Goal: Transaction & Acquisition: Obtain resource

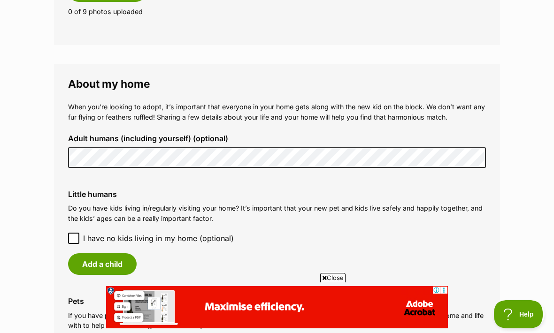
scroll to position [631, 0]
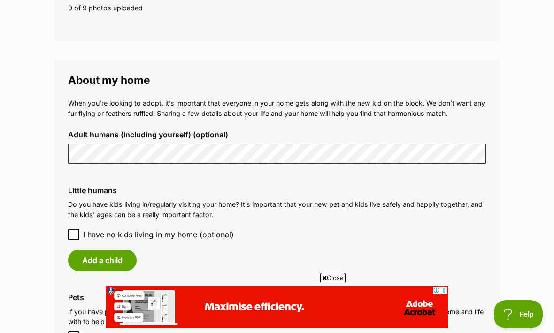
click at [114, 250] on button "Add a child" at bounding box center [102, 261] width 68 height 22
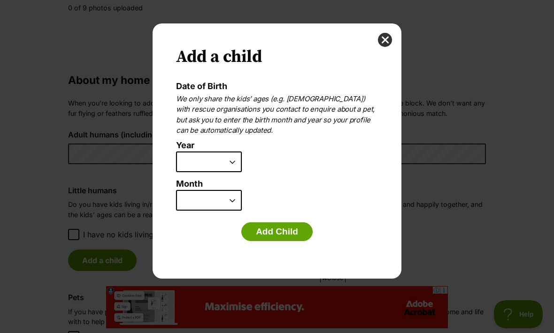
scroll to position [0, 0]
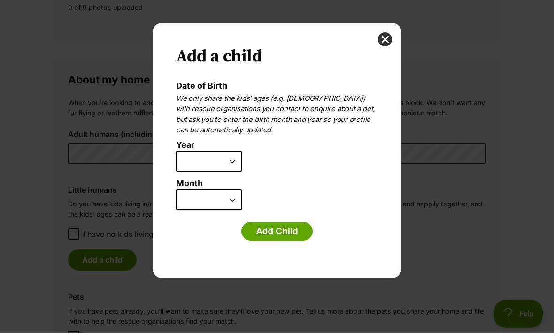
click at [233, 163] on select "2025 2024 2023 2022 2021 2020 2019 2018 2017 2016 2015 2014 2013 2012 2011 2010…" at bounding box center [209, 162] width 66 height 21
select select "2018"
click at [291, 233] on button "Add Child" at bounding box center [276, 231] width 71 height 19
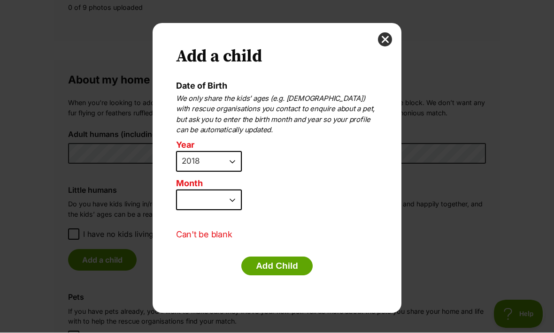
click at [225, 197] on select "January February March April May June July August September October November De…" at bounding box center [209, 200] width 66 height 21
select select "9"
click at [296, 260] on button "Add Child" at bounding box center [276, 266] width 71 height 19
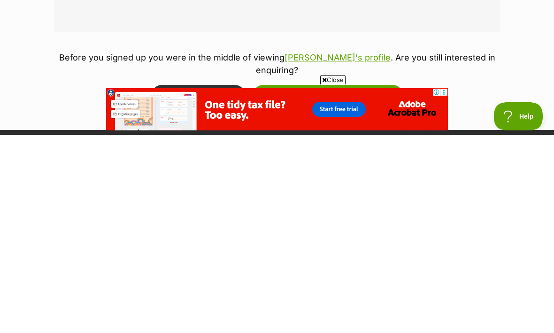
scroll to position [1078, 0]
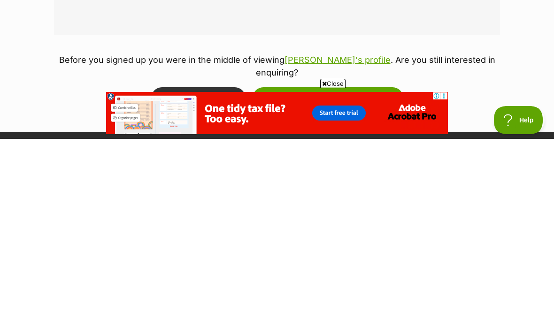
click at [377, 281] on button "Update and take me back to Skye" at bounding box center [327, 292] width 151 height 22
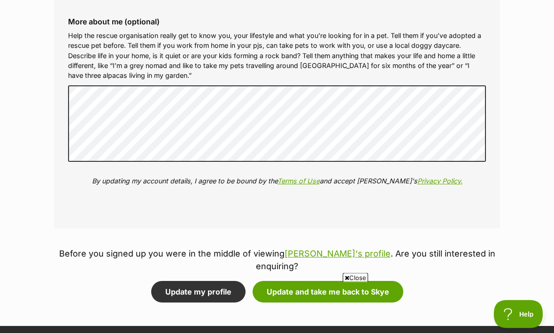
scroll to position [1114, 0]
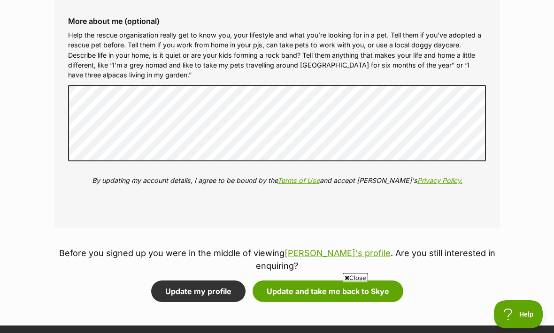
click at [381, 281] on button "Update and take me back to Skye" at bounding box center [327, 292] width 151 height 22
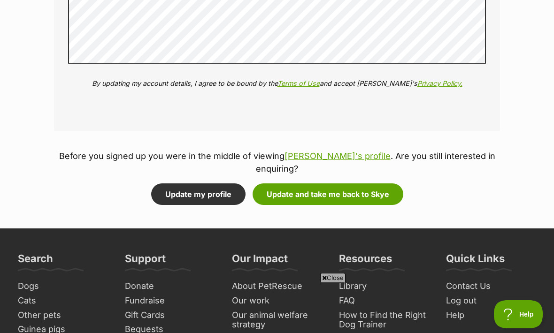
scroll to position [1246, 0]
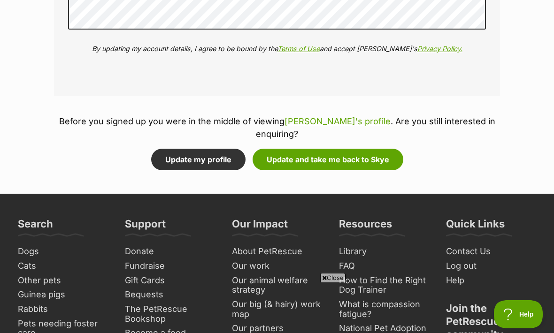
click at [374, 149] on button "Update and take me back to Skye" at bounding box center [327, 160] width 151 height 22
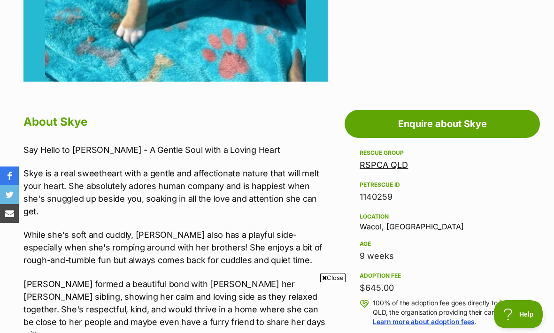
scroll to position [417, 0]
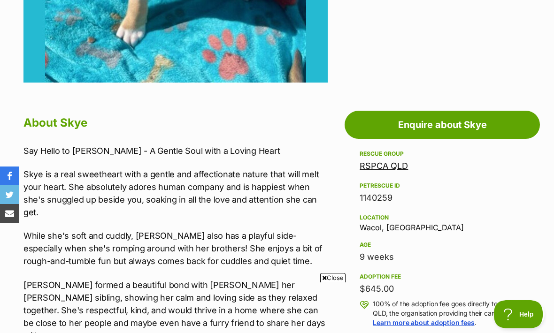
click at [476, 129] on link "Enquire about Skye" at bounding box center [441, 125] width 195 height 28
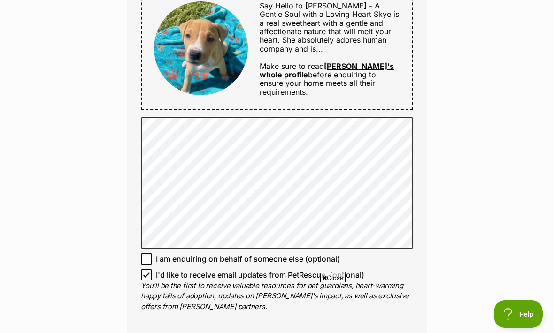
scroll to position [524, 0]
click at [156, 271] on span "I'd like to receive email updates from PetRescue. (optional)" at bounding box center [260, 274] width 208 height 11
click at [152, 271] on input "I'd like to receive email updates from PetRescue. (optional)" at bounding box center [146, 274] width 11 height 11
checkbox input "false"
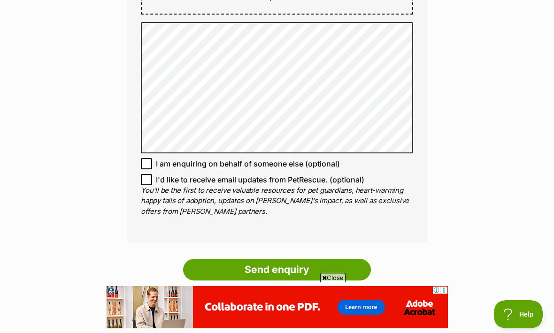
scroll to position [636, 0]
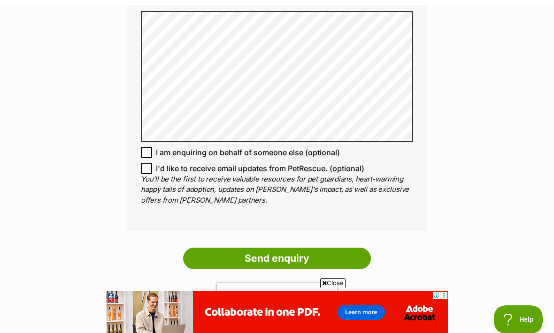
click at [347, 252] on input "Send enquiry" at bounding box center [277, 254] width 188 height 22
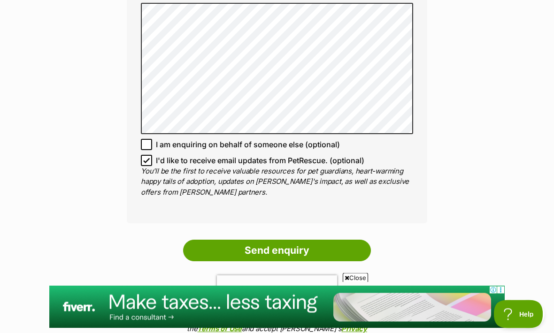
click at [152, 160] on input "I'd like to receive email updates from PetRescue. (optional)" at bounding box center [146, 160] width 11 height 11
checkbox input "false"
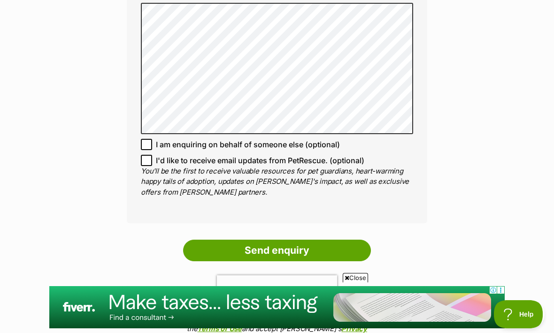
click at [317, 251] on input "Send enquiry" at bounding box center [277, 251] width 188 height 22
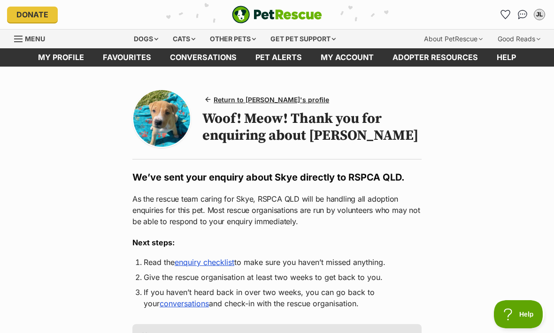
click at [282, 57] on link "Pet alerts" at bounding box center [278, 57] width 65 height 18
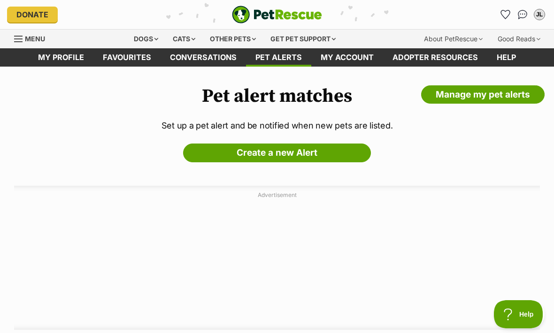
click at [307, 150] on link "Create a new Alert" at bounding box center [277, 153] width 188 height 19
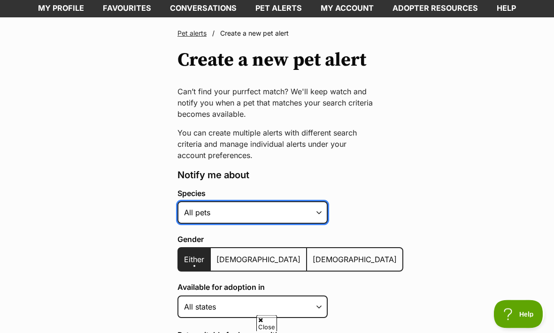
click at [307, 218] on select "Alpaca Bird Cat Chicken Cow Dog Donkey Duck Ferret Fish Goat Goose Guinea Fowl …" at bounding box center [252, 213] width 150 height 23
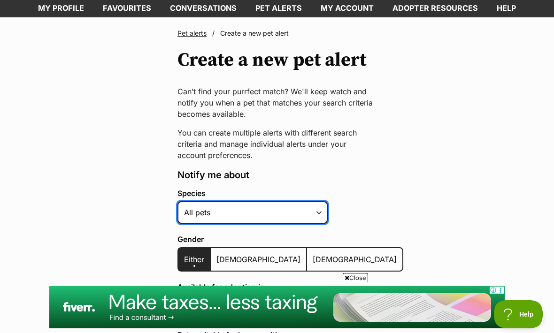
select select "1"
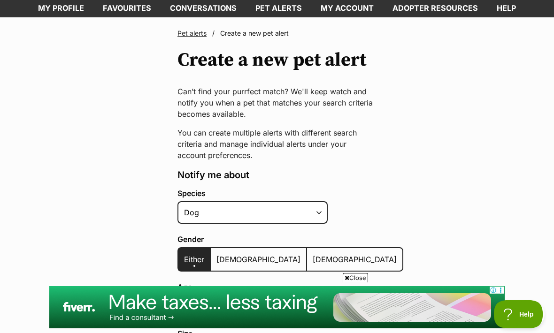
click at [312, 260] on span "Female" at bounding box center [354, 259] width 84 height 9
click at [312, 254] on input "Female" at bounding box center [312, 253] width 0 height 0
radio input "true"
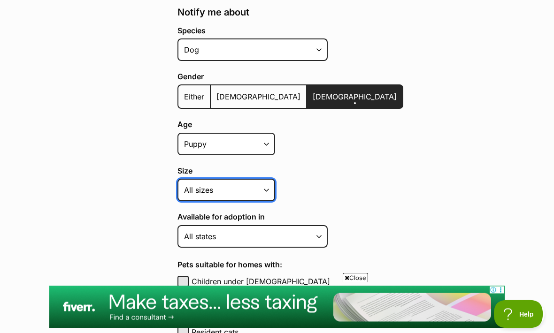
click at [268, 192] on select "Small Medium Large All sizes" at bounding box center [226, 190] width 98 height 23
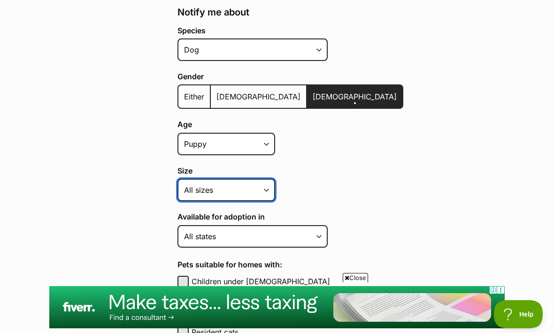
select select "medium"
click at [268, 188] on select "Small Medium Large All sizes" at bounding box center [226, 190] width 98 height 23
select select
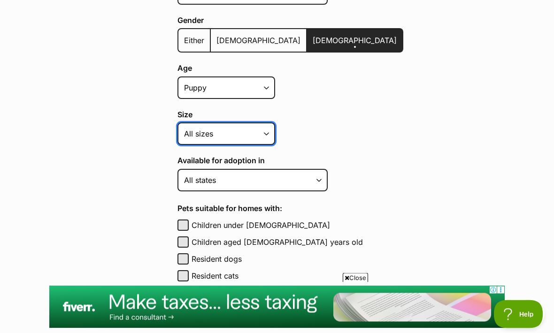
scroll to position [269, 0]
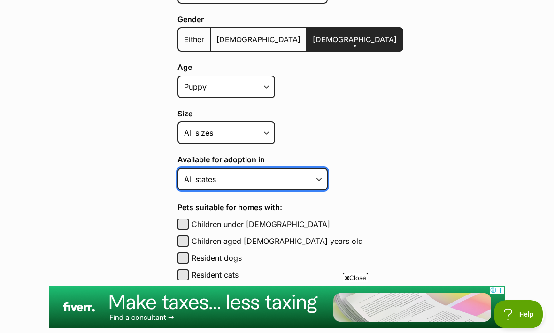
click at [316, 177] on select "Australian Capital Territory New South Wales Northern Territory Queensland Sout…" at bounding box center [252, 179] width 150 height 23
select select "3"
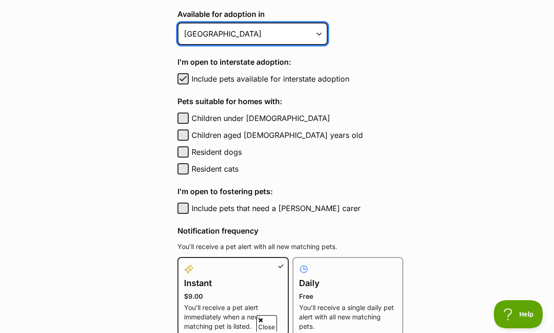
scroll to position [0, 0]
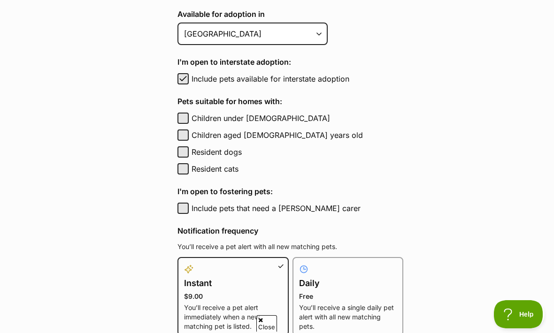
click at [187, 117] on button "Children under 5 years old" at bounding box center [182, 118] width 11 height 11
checkbox input "true"
click at [195, 133] on label "Children aged 6 to 12 years old" at bounding box center [297, 134] width 212 height 11
click at [189, 133] on button "Children aged 6 to 12 years old" at bounding box center [182, 134] width 11 height 11
checkbox input "true"
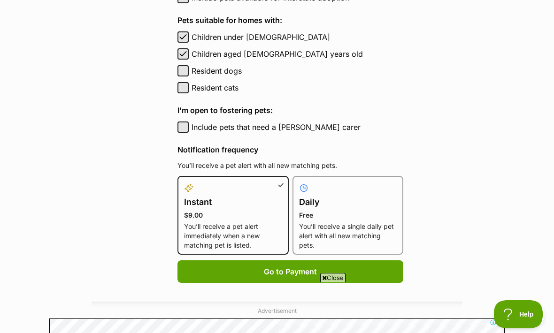
scroll to position [499, 0]
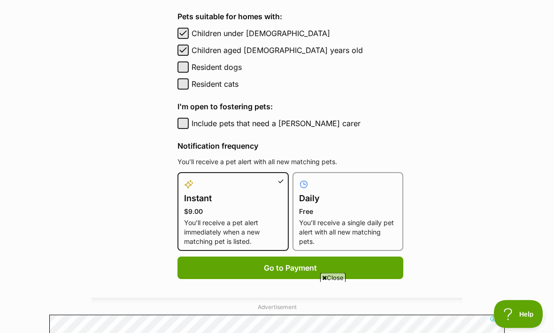
click at [364, 207] on p "Free" at bounding box center [348, 211] width 98 height 9
click at [298, 179] on input "Daily Free You’ll receive a single daily pet alert with all new matching pets." at bounding box center [298, 178] width 0 height 0
radio input "true"
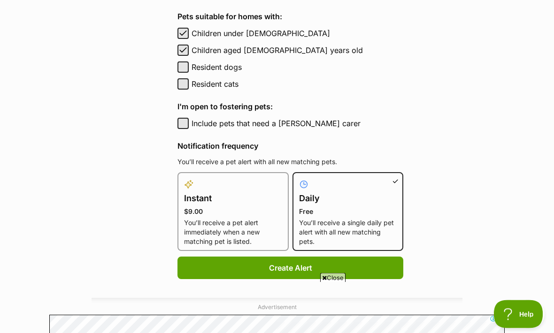
scroll to position [500, 0]
click at [342, 267] on button "Create Alert" at bounding box center [290, 268] width 226 height 23
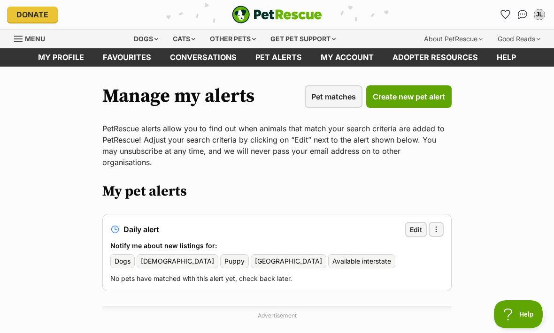
click at [154, 39] on div "Dogs" at bounding box center [146, 39] width 38 height 19
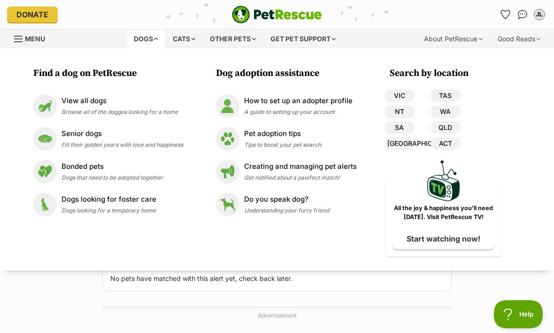
click at [101, 103] on p "View all dogs" at bounding box center [119, 101] width 116 height 11
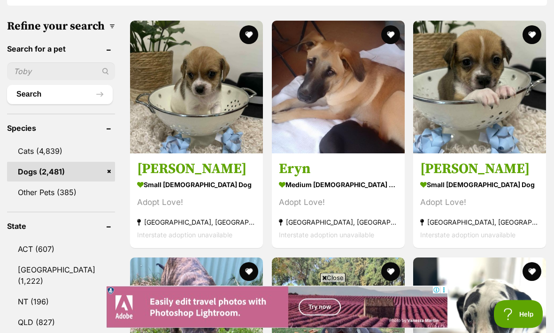
scroll to position [307, 0]
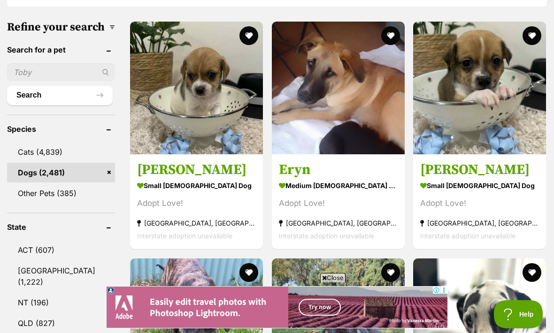
click at [54, 313] on link "QLD (827)" at bounding box center [61, 323] width 108 height 20
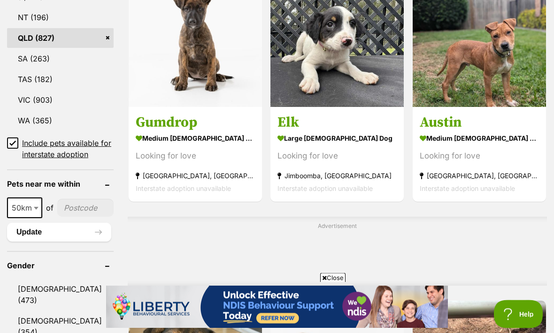
scroll to position [595, 0]
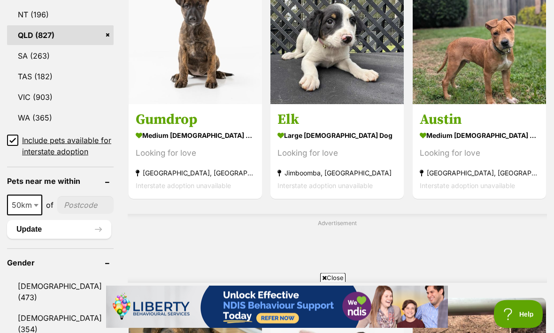
click at [61, 309] on link "Female (354)" at bounding box center [60, 324] width 106 height 31
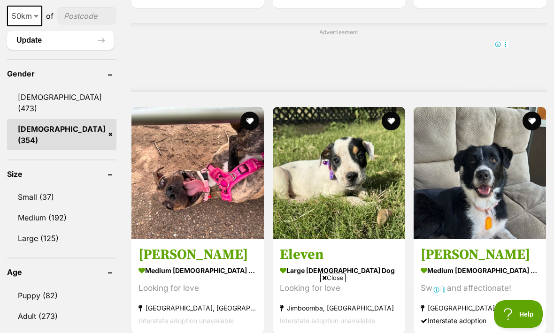
scroll to position [790, 0]
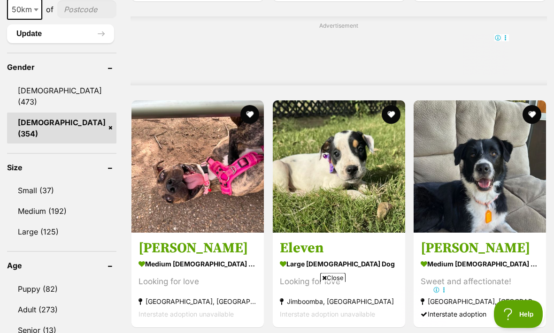
click at [60, 281] on link "Puppy (82)" at bounding box center [61, 290] width 109 height 20
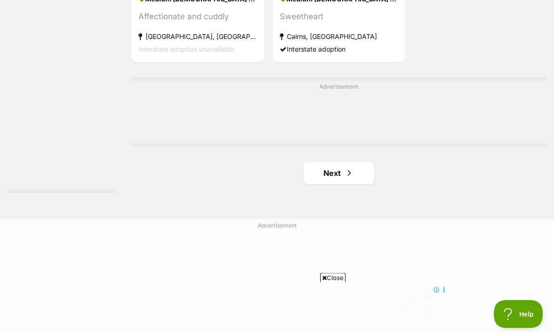
scroll to position [2088, 0]
click at [349, 184] on link "Next" at bounding box center [338, 172] width 70 height 23
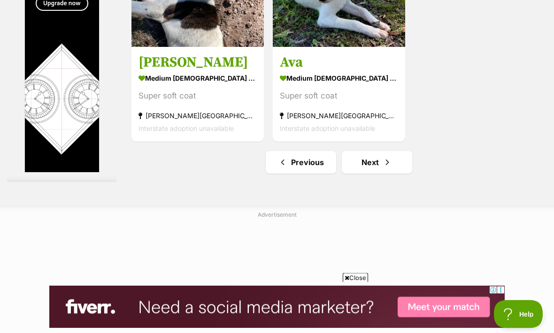
scroll to position [2099, 0]
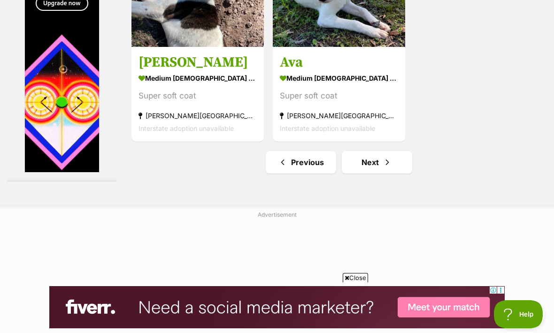
click at [382, 168] on span "Next page" at bounding box center [386, 162] width 9 height 11
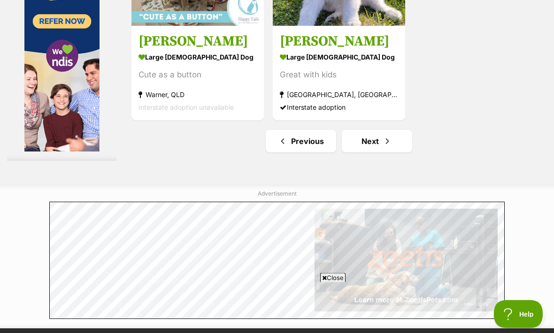
scroll to position [2120, 0]
click at [386, 152] on link "Next" at bounding box center [376, 141] width 70 height 23
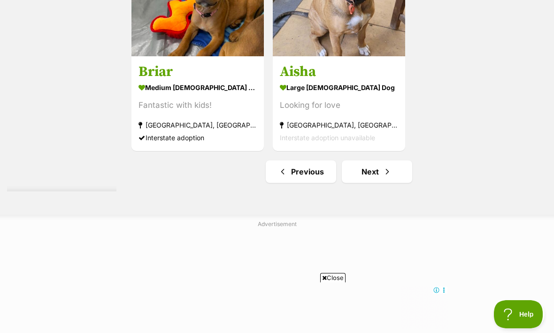
scroll to position [2094, 0]
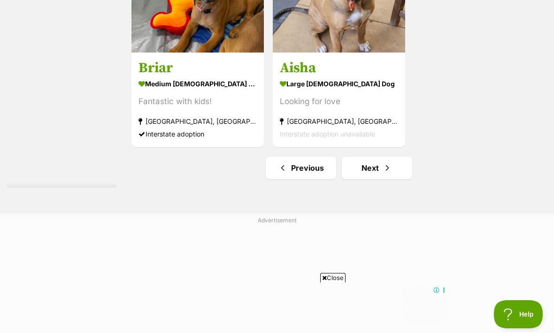
click at [394, 179] on link "Next" at bounding box center [376, 168] width 70 height 23
